Goal: Transaction & Acquisition: Purchase product/service

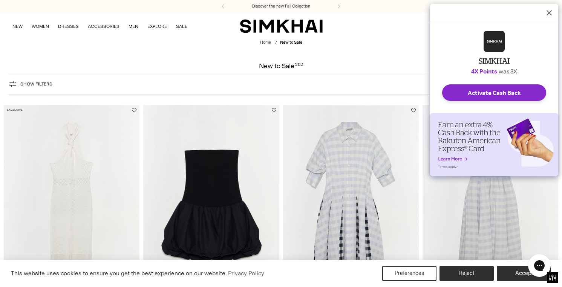
click at [548, 15] on icon "Dismiss Rakuten Cash Back Reminder" at bounding box center [549, 13] width 6 height 6
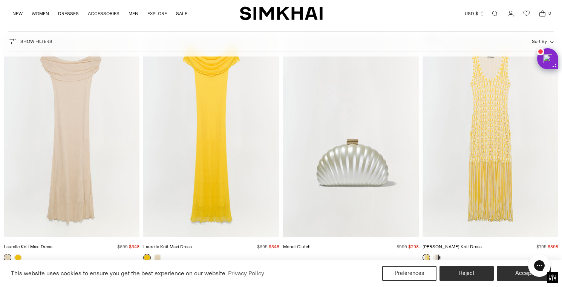
scroll to position [2490, 0]
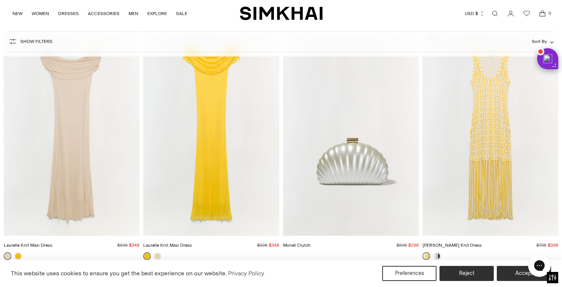
click at [41, 46] on button "Show Filters" at bounding box center [30, 41] width 44 height 12
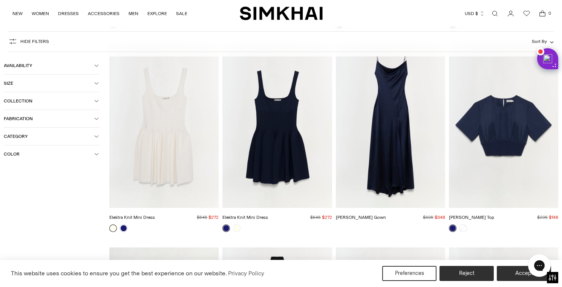
click at [40, 84] on span "Size" at bounding box center [49, 83] width 90 height 5
click at [23, 147] on div "6" at bounding box center [18, 146] width 29 height 11
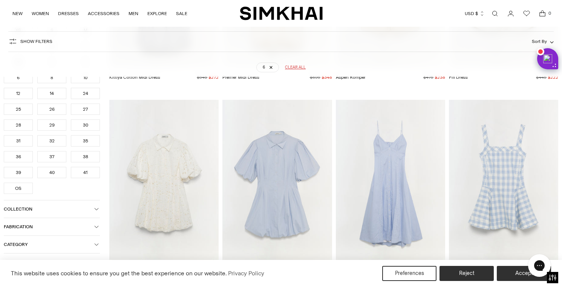
scroll to position [245, 0]
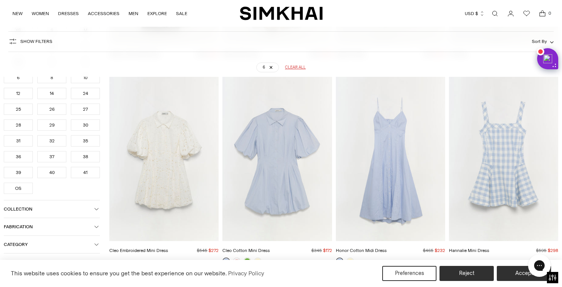
click at [46, 229] on span "Fabrication" at bounding box center [49, 226] width 90 height 5
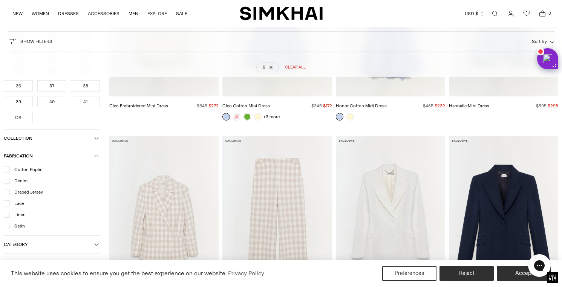
scroll to position [390, 0]
click at [47, 253] on button "Category" at bounding box center [52, 244] width 96 height 17
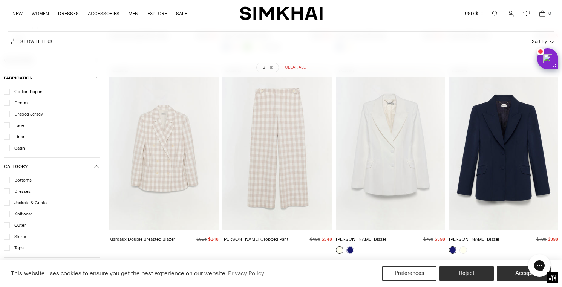
scroll to position [485, 0]
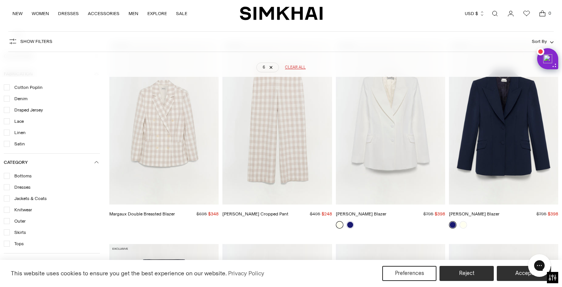
click at [7, 187] on icon at bounding box center [7, 187] width 4 height 4
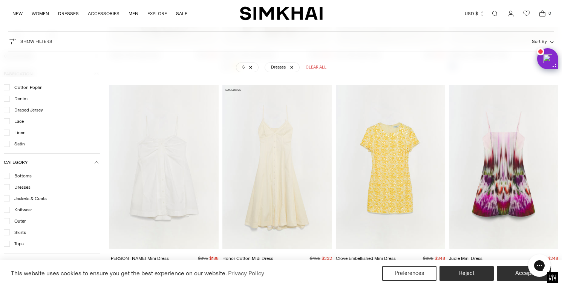
scroll to position [1053, 0]
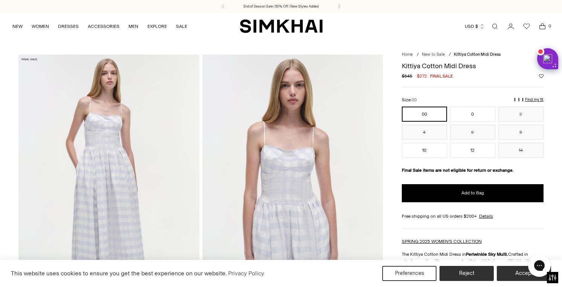
click at [305, 162] on img at bounding box center [292, 190] width 181 height 271
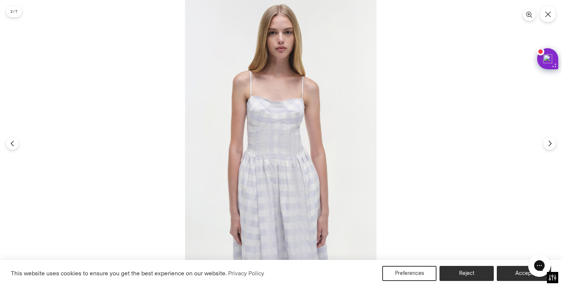
click at [305, 162] on img at bounding box center [280, 143] width 191 height 287
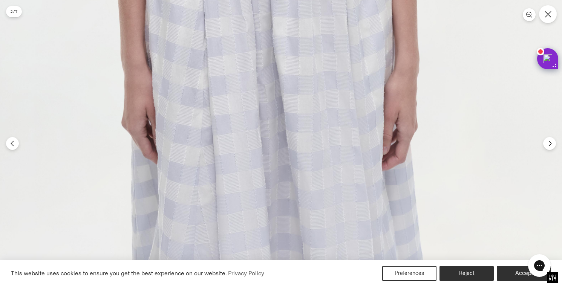
click at [553, 14] on button "Close" at bounding box center [548, 14] width 18 height 18
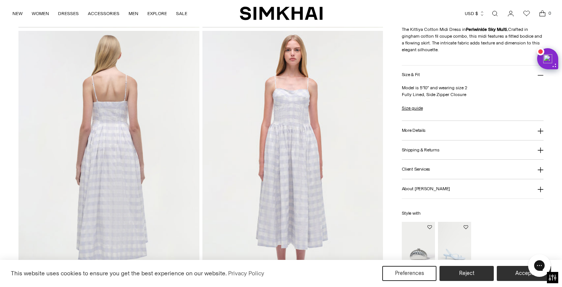
scroll to position [573, 0]
click at [137, 136] on img at bounding box center [108, 165] width 181 height 271
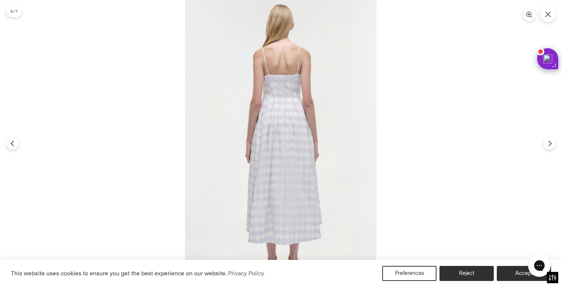
click at [260, 92] on img at bounding box center [280, 143] width 191 height 287
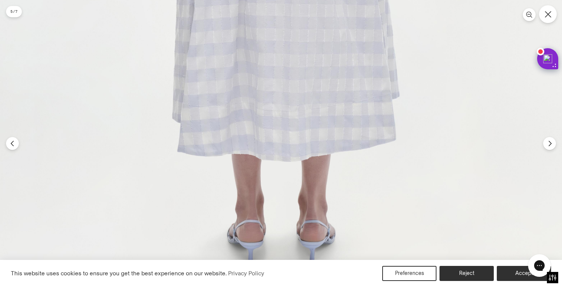
click at [548, 16] on icon "Close" at bounding box center [548, 14] width 7 height 7
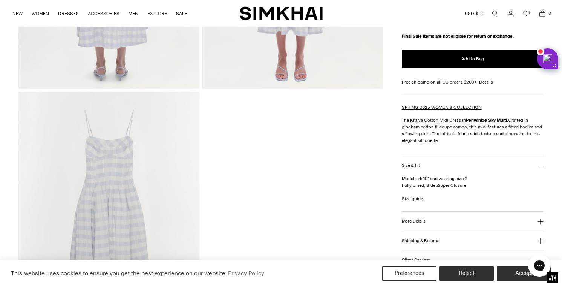
scroll to position [785, 0]
click at [419, 221] on h3 "More Details" at bounding box center [414, 222] width 24 height 5
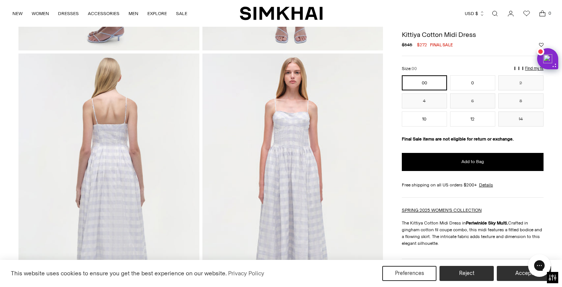
scroll to position [537, 0]
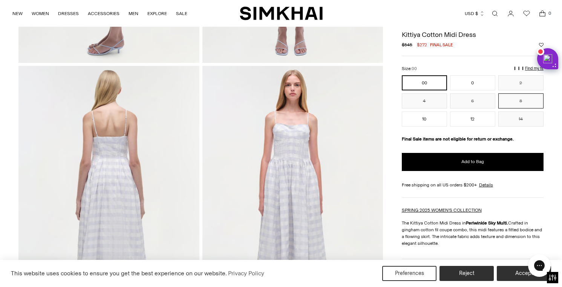
click at [522, 100] on button "8" at bounding box center [520, 100] width 45 height 15
